Goal: Task Accomplishment & Management: Manage account settings

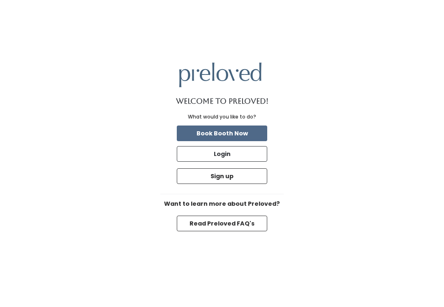
click at [218, 162] on button "Login" at bounding box center [222, 154] width 90 height 16
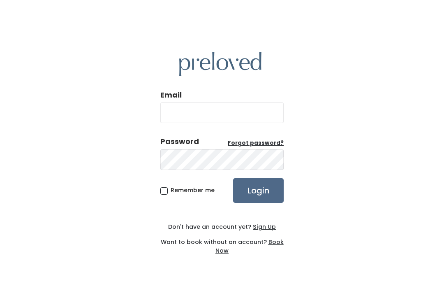
click at [228, 116] on input "Email" at bounding box center [221, 112] width 123 height 21
type input "[DOMAIN_NAME][EMAIL_ADDRESS][DOMAIN_NAME]"
click at [258, 199] on input "Login" at bounding box center [258, 190] width 51 height 25
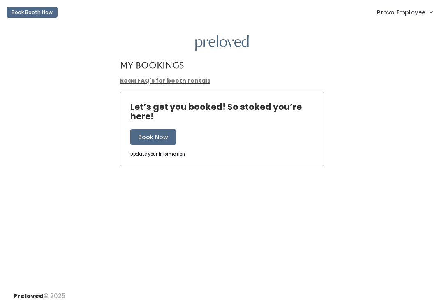
click at [405, 12] on span "Provo Employee" at bounding box center [401, 12] width 49 height 9
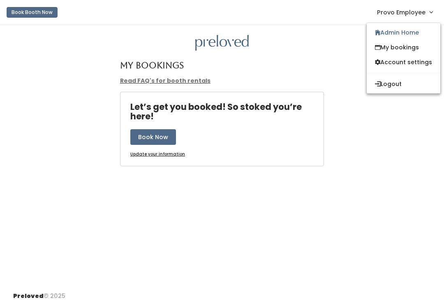
click at [403, 49] on link "My bookings" at bounding box center [404, 47] width 74 height 15
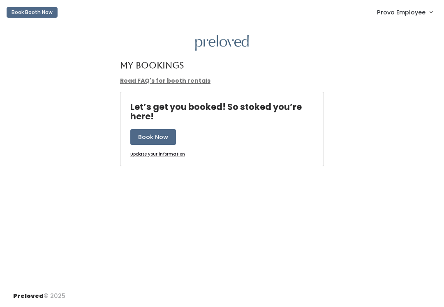
click at [409, 13] on span "Provo Employee" at bounding box center [401, 12] width 49 height 9
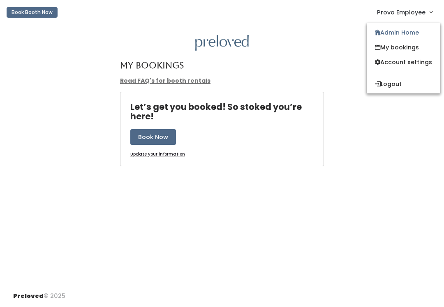
click at [402, 32] on link "Admin Home" at bounding box center [404, 32] width 74 height 15
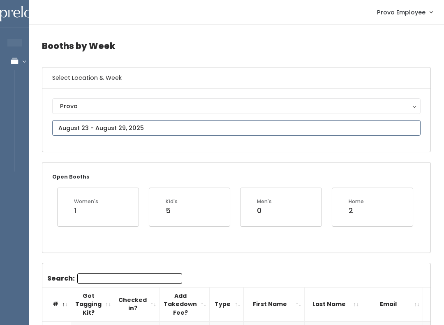
click at [195, 123] on input "text" at bounding box center [236, 128] width 368 height 16
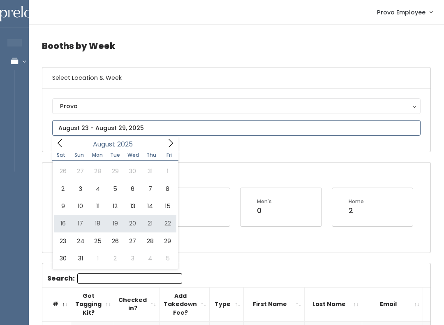
type input "August 16 to August 22"
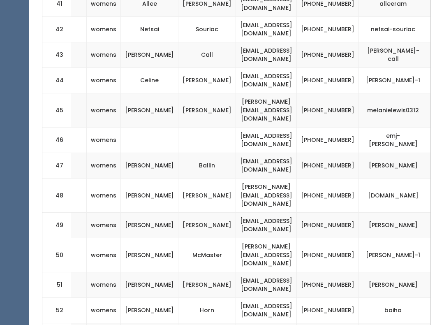
scroll to position [0, 123]
